Goal: Task Accomplishment & Management: Complete application form

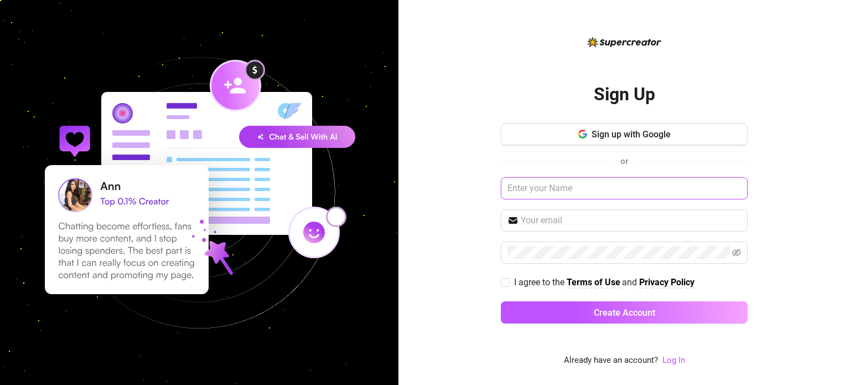
click at [553, 193] on input "text" at bounding box center [624, 188] width 247 height 22
click at [637, 134] on span "Sign up with Google" at bounding box center [630, 134] width 79 height 11
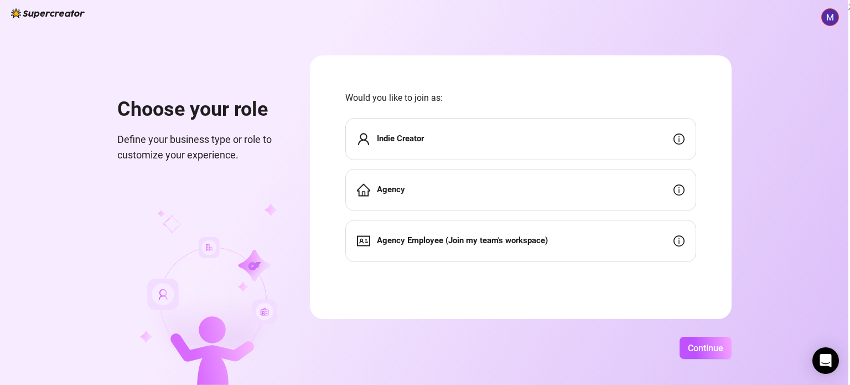
click at [470, 251] on div "Agency Employee (Join my team's workspace)" at bounding box center [520, 241] width 351 height 42
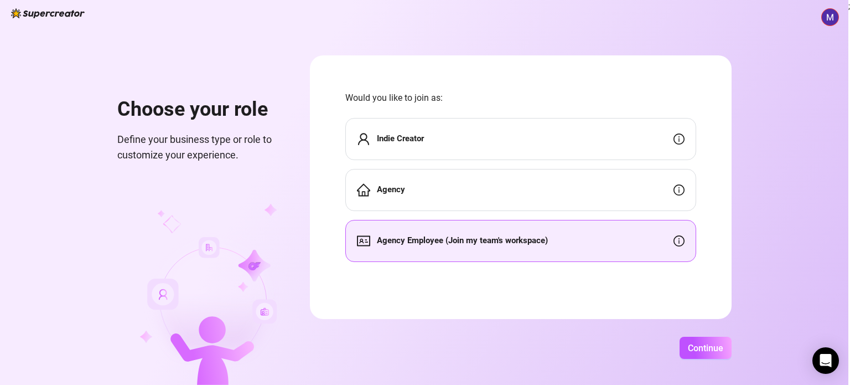
click at [586, 336] on div "Continue" at bounding box center [521, 347] width 422 height 22
click at [693, 352] on span "Continue" at bounding box center [705, 347] width 35 height 11
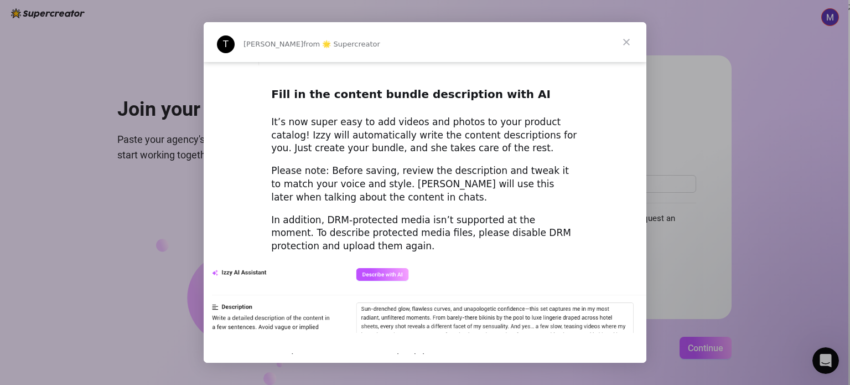
scroll to position [1543, 0]
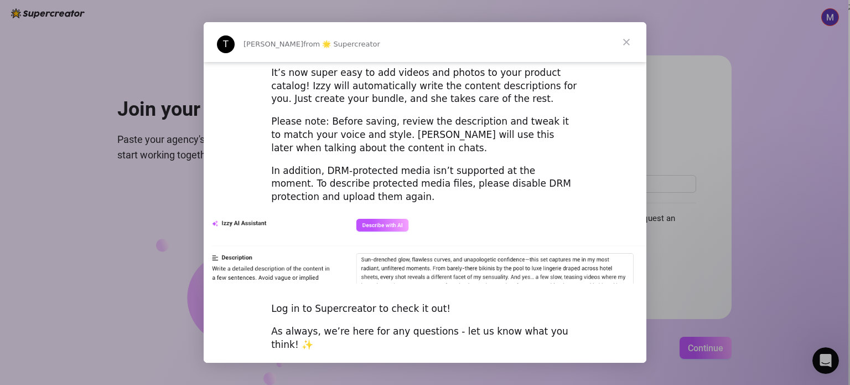
click at [625, 41] on span "Close" at bounding box center [626, 42] width 40 height 40
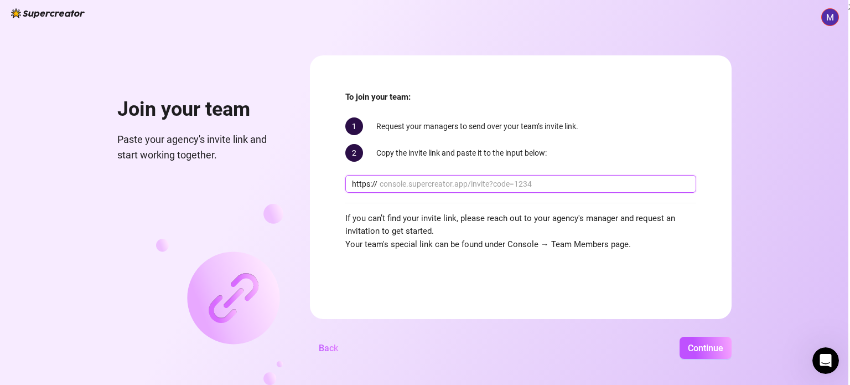
click at [557, 184] on input "text" at bounding box center [535, 184] width 310 height 12
paste input "[DOMAIN_NAME][URL]"
type input "[DOMAIN_NAME][URL]"
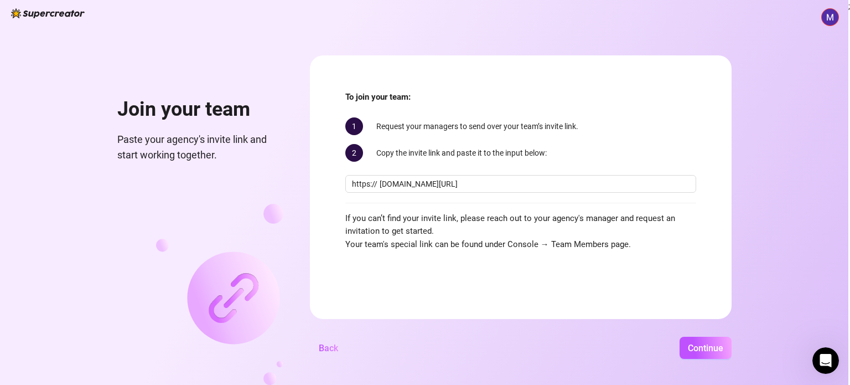
click at [663, 276] on form "To join your team: 1 Request your managers to send over your team’s invite link…" at bounding box center [521, 186] width 422 height 263
click at [695, 348] on span "Continue" at bounding box center [705, 347] width 35 height 11
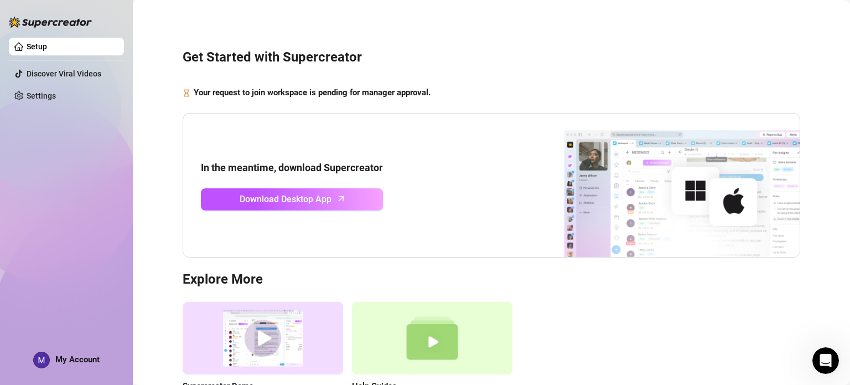
click at [685, 82] on div "Get Started with Supercreator Your request to join workspace is pending for man…" at bounding box center [491, 227] width 695 height 439
click at [615, 61] on h3 "Get Started with Supercreator" at bounding box center [491, 58] width 617 height 18
click at [578, 313] on div "Supercreator Demo Discover Supercreator and its benefits for OnlyFans chatters.…" at bounding box center [491, 360] width 617 height 117
click at [595, 305] on div "Supercreator Demo Discover Supercreator and its benefits for OnlyFans chatters.…" at bounding box center [491, 360] width 617 height 117
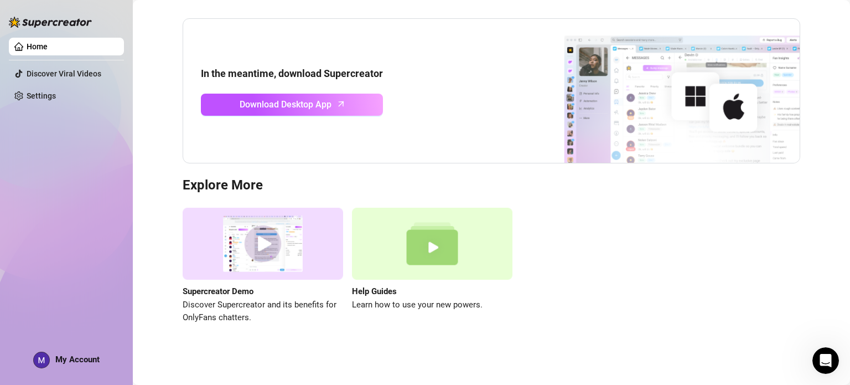
scroll to position [13, 0]
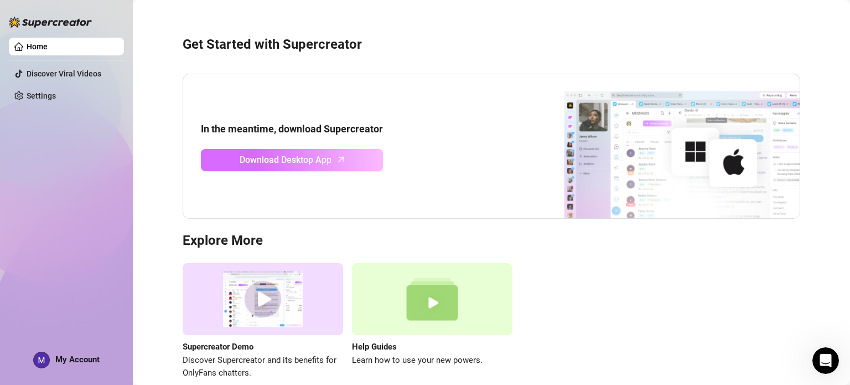
click at [319, 167] on link "Download Desktop App" at bounding box center [292, 160] width 182 height 22
